Goal: Task Accomplishment & Management: Complete application form

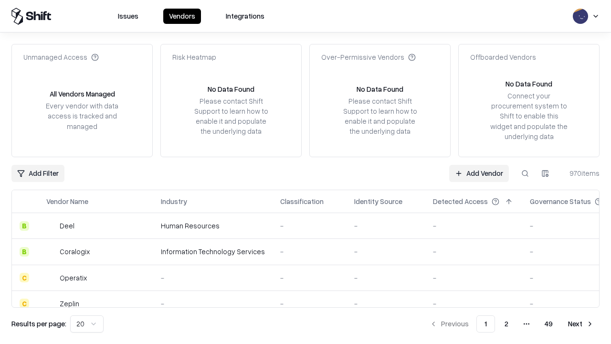
click at [479, 173] on link "Add Vendor" at bounding box center [479, 173] width 60 height 17
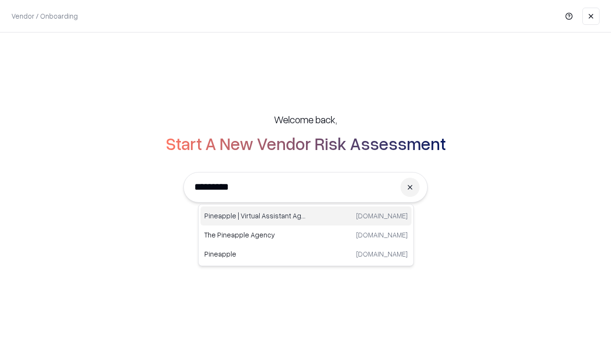
click at [306, 216] on div "Pineapple | Virtual Assistant Agency trypineapple.com" at bounding box center [305, 215] width 211 height 19
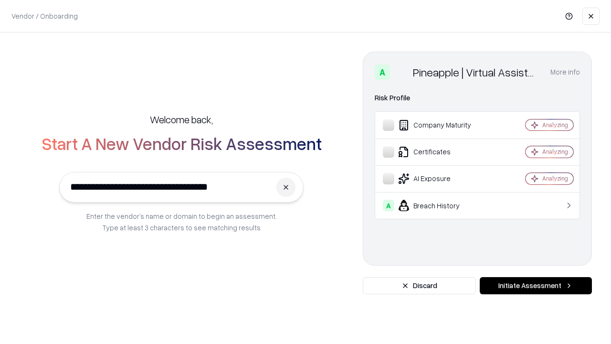
type input "**********"
click at [535, 285] on button "Initiate Assessment" at bounding box center [536, 285] width 112 height 17
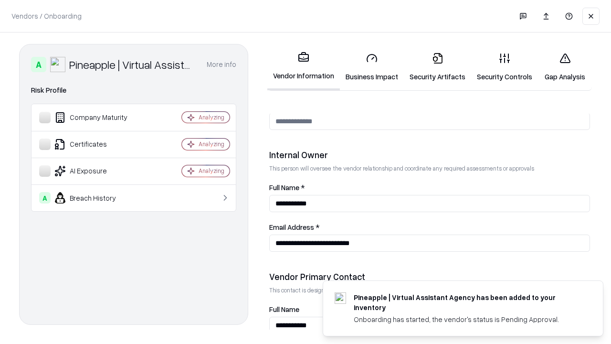
scroll to position [494, 0]
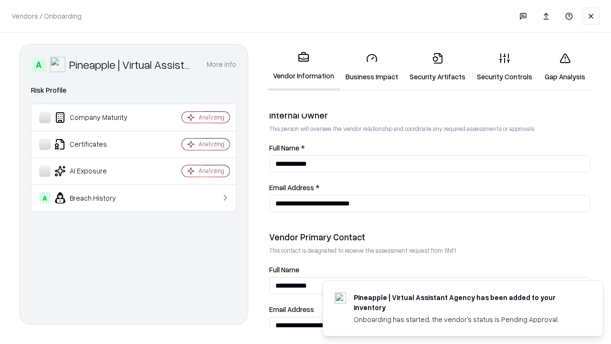
click at [372, 67] on link "Business Impact" at bounding box center [372, 67] width 64 height 44
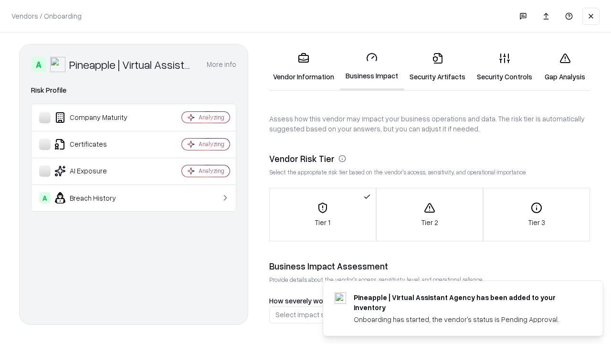
click at [437, 67] on link "Security Artifacts" at bounding box center [437, 67] width 67 height 44
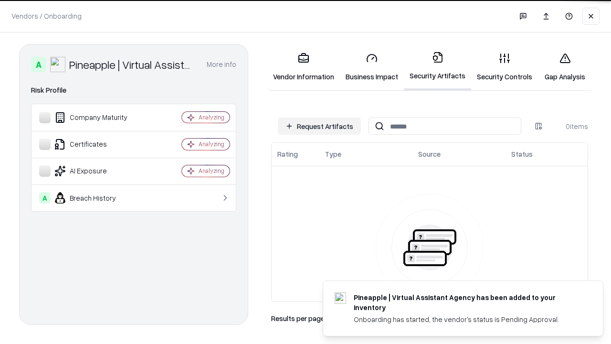
click at [319, 126] on button "Request Artifacts" at bounding box center [319, 125] width 83 height 17
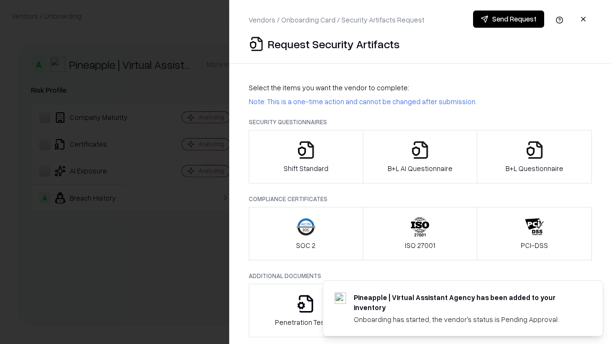
click at [305, 157] on icon "button" at bounding box center [305, 149] width 19 height 19
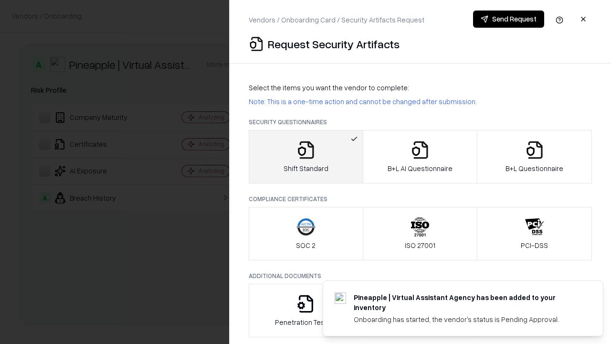
click at [508, 19] on button "Send Request" at bounding box center [508, 18] width 71 height 17
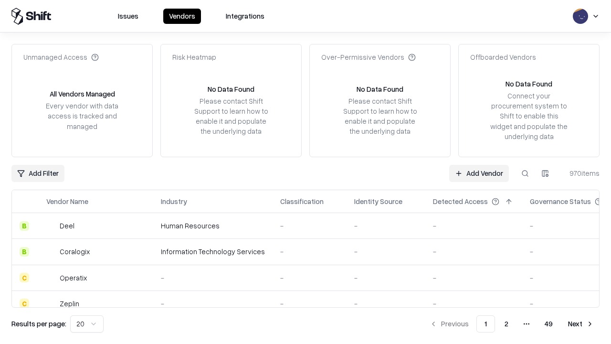
click at [525, 173] on button at bounding box center [524, 173] width 17 height 17
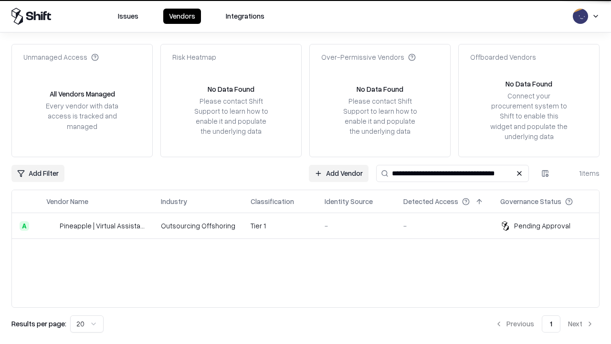
type input "**********"
click at [311, 225] on td "Tier 1" at bounding box center [280, 226] width 74 height 26
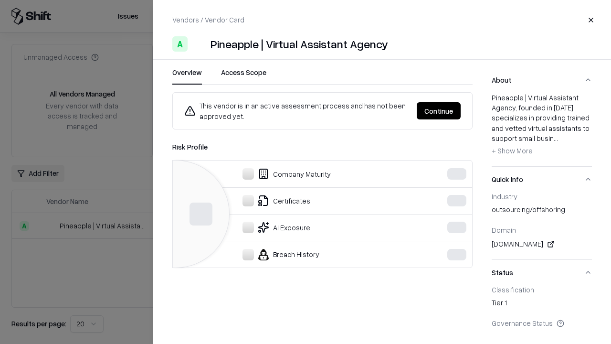
click at [460, 111] on button "Continue" at bounding box center [439, 110] width 44 height 17
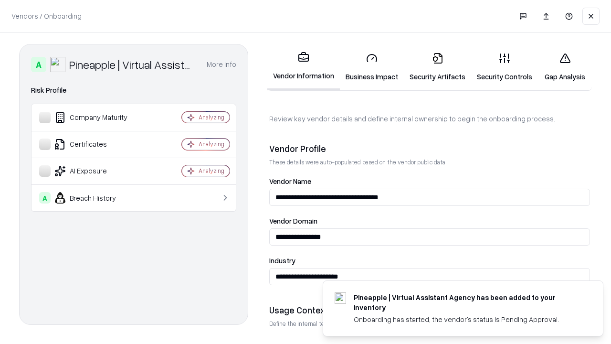
click at [437, 67] on link "Security Artifacts" at bounding box center [437, 67] width 67 height 44
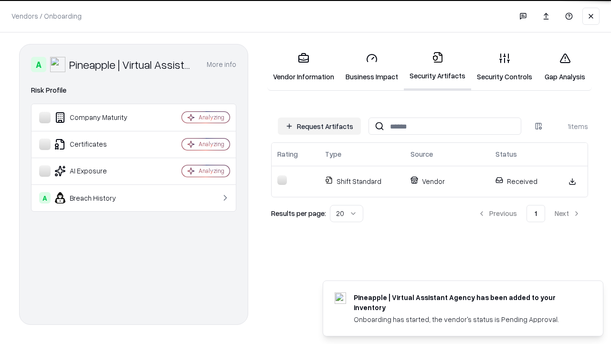
click at [504, 67] on link "Security Controls" at bounding box center [504, 67] width 67 height 44
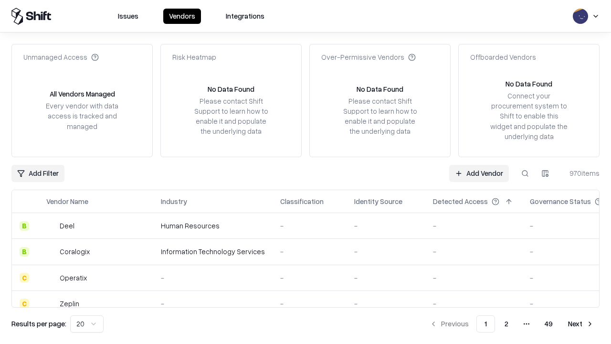
click at [479, 173] on link "Add Vendor" at bounding box center [479, 173] width 60 height 17
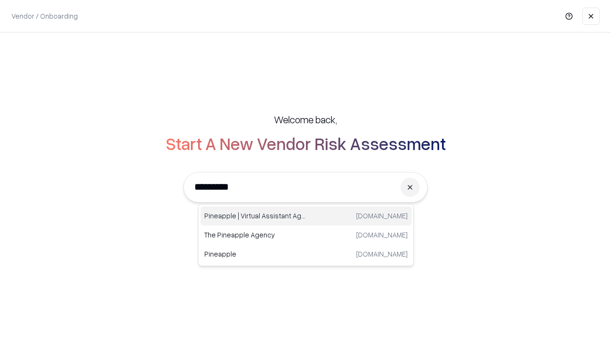
click at [306, 216] on div "Pineapple | Virtual Assistant Agency trypineapple.com" at bounding box center [305, 215] width 211 height 19
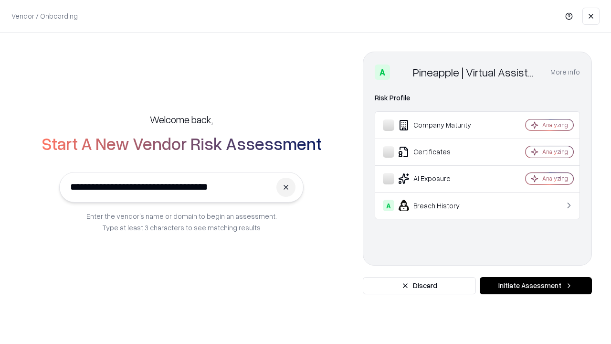
type input "**********"
click at [535, 285] on button "Initiate Assessment" at bounding box center [536, 285] width 112 height 17
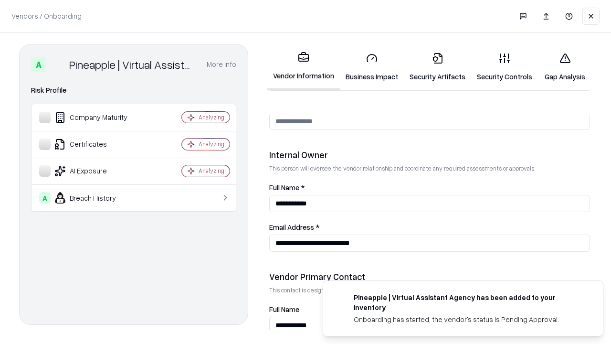
scroll to position [494, 0]
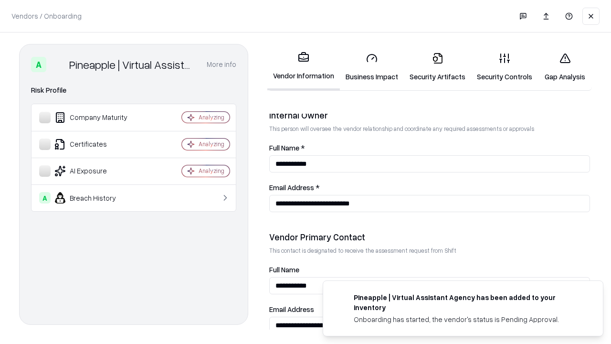
click at [564, 67] on link "Gap Analysis" at bounding box center [565, 67] width 54 height 44
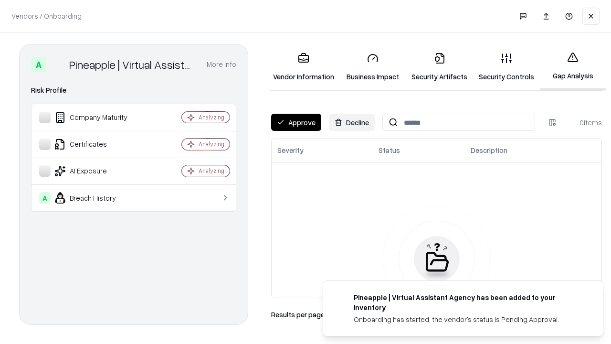
click at [296, 122] on button "Approve" at bounding box center [296, 122] width 50 height 17
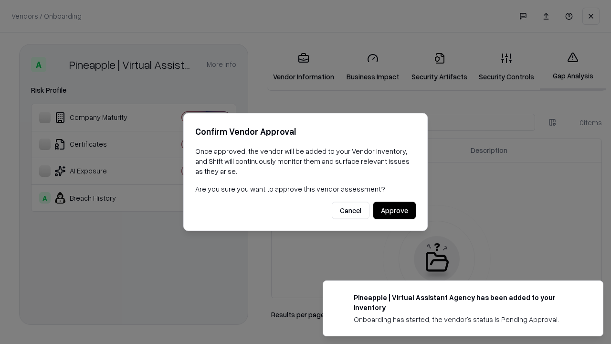
click at [394, 210] on button "Approve" at bounding box center [394, 210] width 42 height 17
